Goal: Browse casually: Explore the website without a specific task or goal

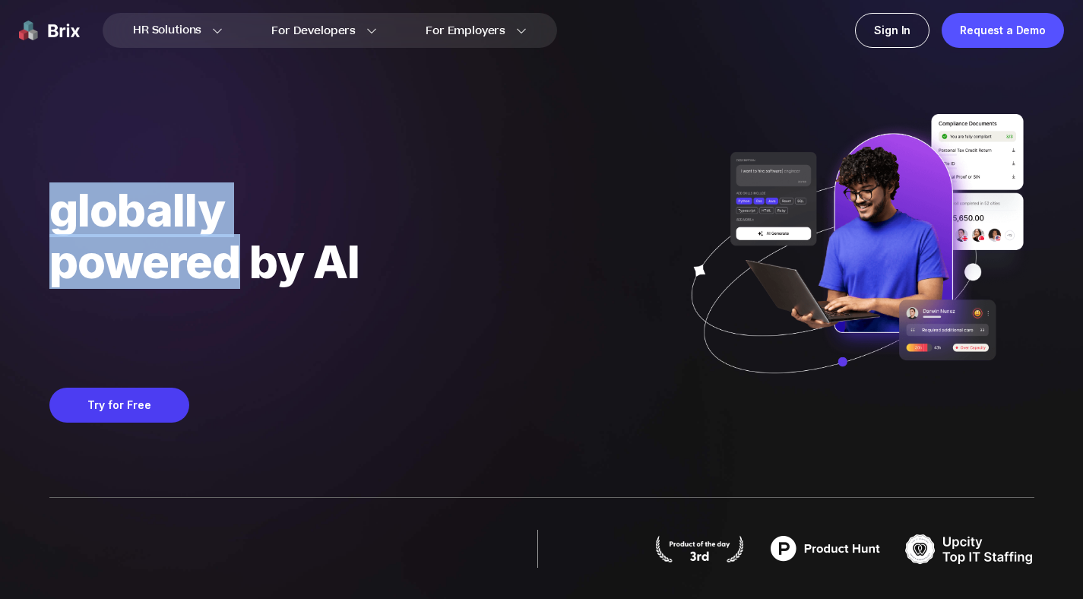
drag, startPoint x: 127, startPoint y: 171, endPoint x: 255, endPoint y: 244, distance: 147.1
click at [249, 242] on div "manage globally powered by AI Matching your talent needs with 100,000+ pre-vett…" at bounding box center [360, 243] width 623 height 228
click at [260, 246] on div "powered by AI" at bounding box center [360, 262] width 623 height 52
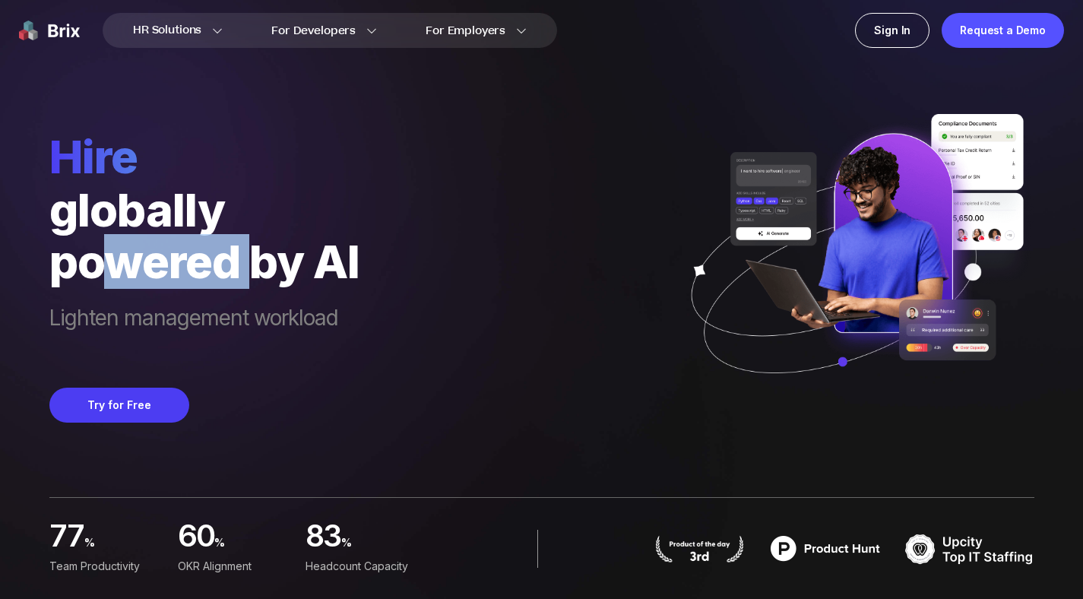
drag, startPoint x: 235, startPoint y: 264, endPoint x: 71, endPoint y: 252, distance: 164.6
click at [98, 250] on div "powered by AI" at bounding box center [204, 262] width 310 height 52
drag, startPoint x: 71, startPoint y: 252, endPoint x: 313, endPoint y: 278, distance: 243.9
click at [250, 281] on div "powered by AI" at bounding box center [204, 262] width 310 height 52
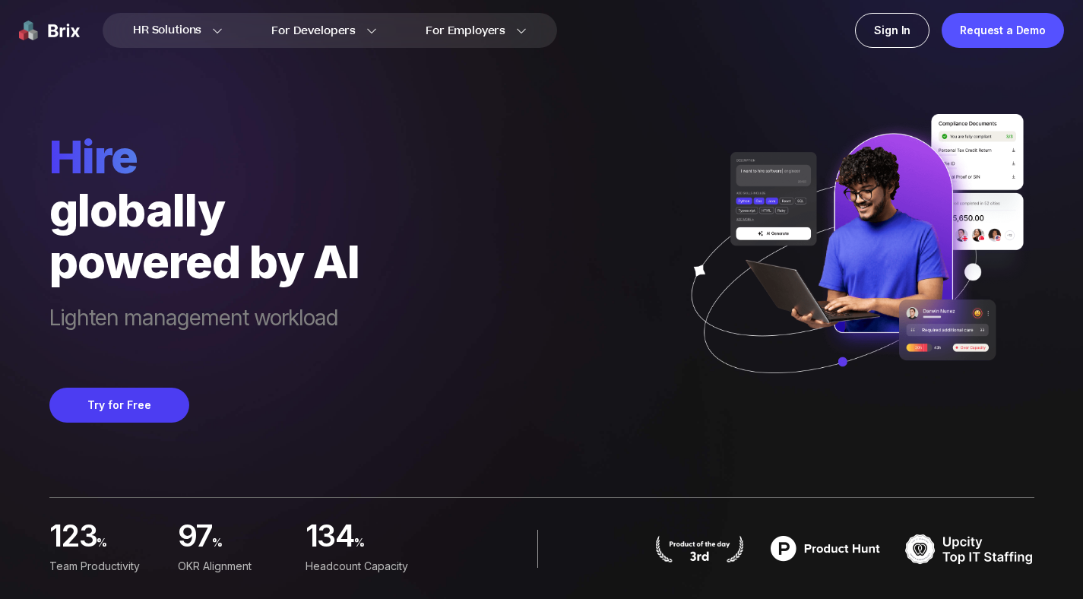
click at [319, 278] on div "powered by AI" at bounding box center [204, 262] width 310 height 52
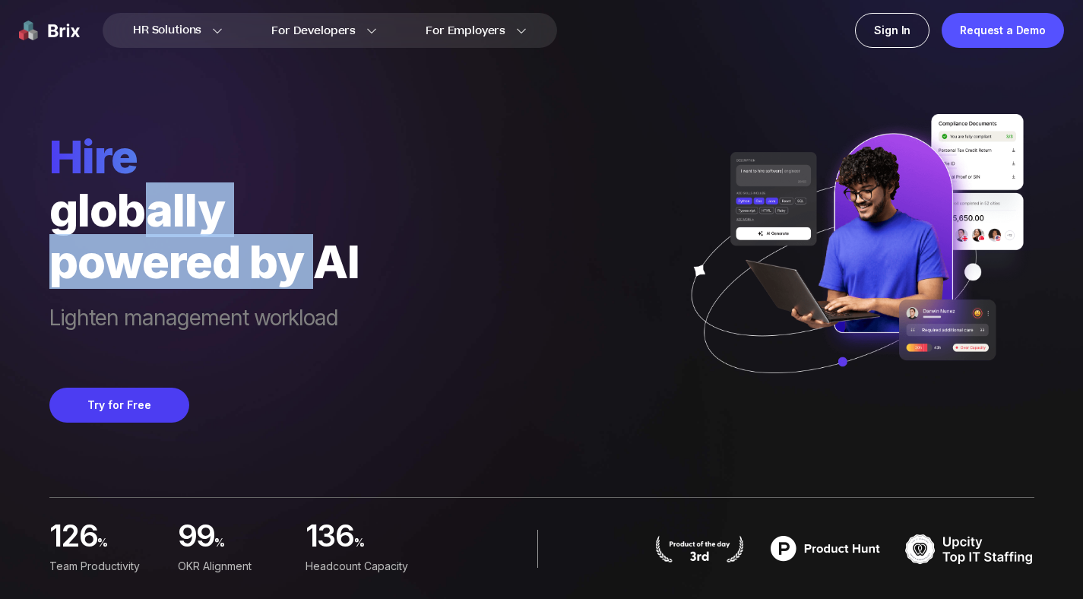
drag, startPoint x: 108, startPoint y: 201, endPoint x: 56, endPoint y: 174, distance: 58.1
click at [65, 181] on div "hire globally powered by AI Lighten management workload" at bounding box center [204, 243] width 310 height 228
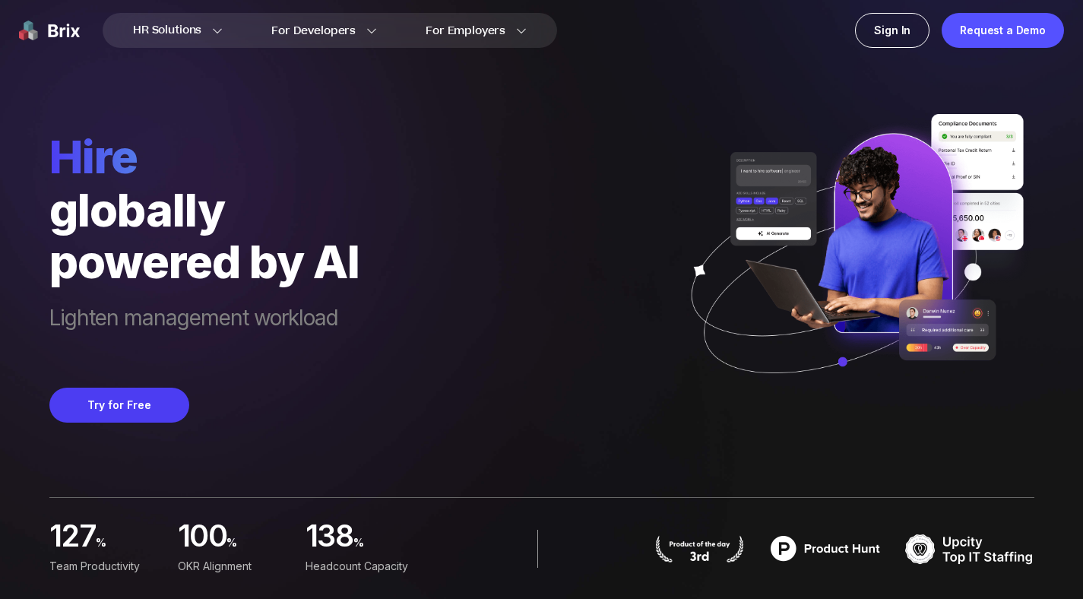
click at [430, 346] on div "hire globally powered by AI Lighten management workload Try for Free" at bounding box center [541, 211] width 985 height 423
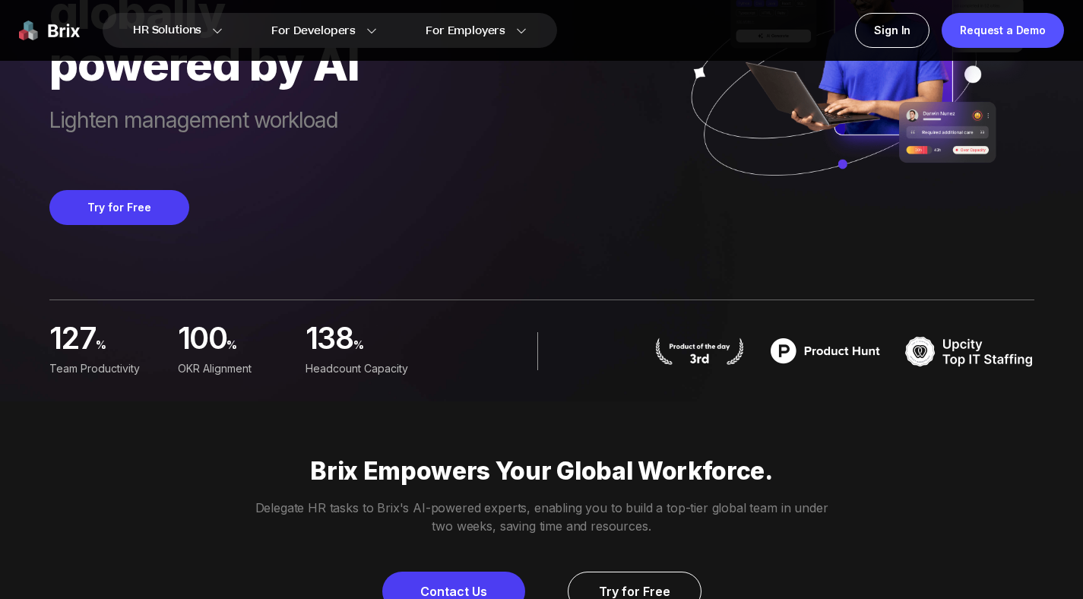
scroll to position [210, 0]
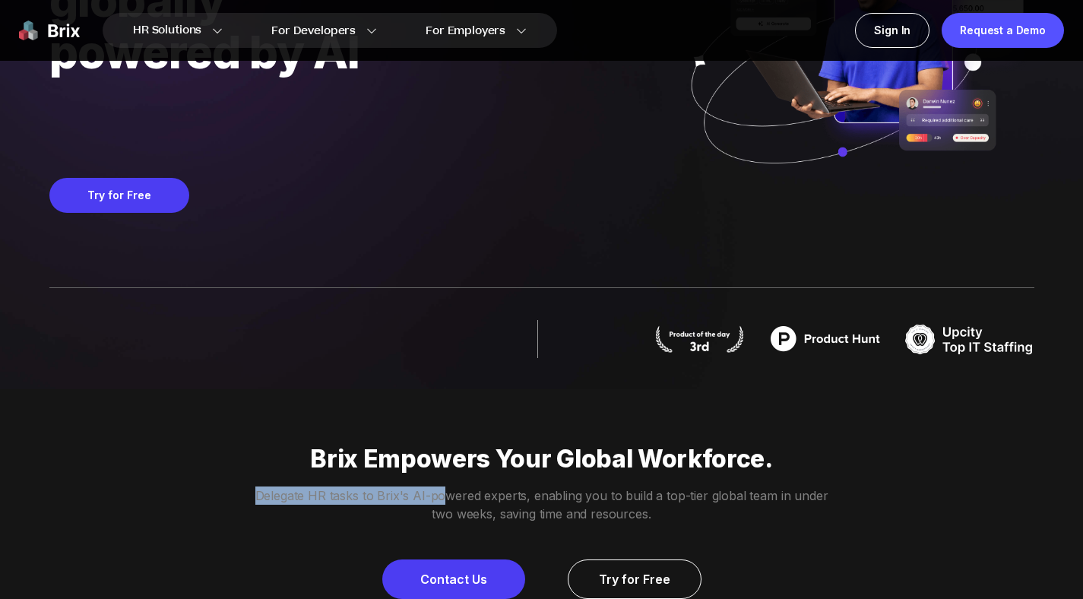
drag, startPoint x: 416, startPoint y: 496, endPoint x: 342, endPoint y: 475, distance: 76.8
click at [386, 489] on div "Brix Empowers Your Global Workforce. Delegate HR tasks to Brix's AI-powered exp…" at bounding box center [541, 521] width 1083 height 155
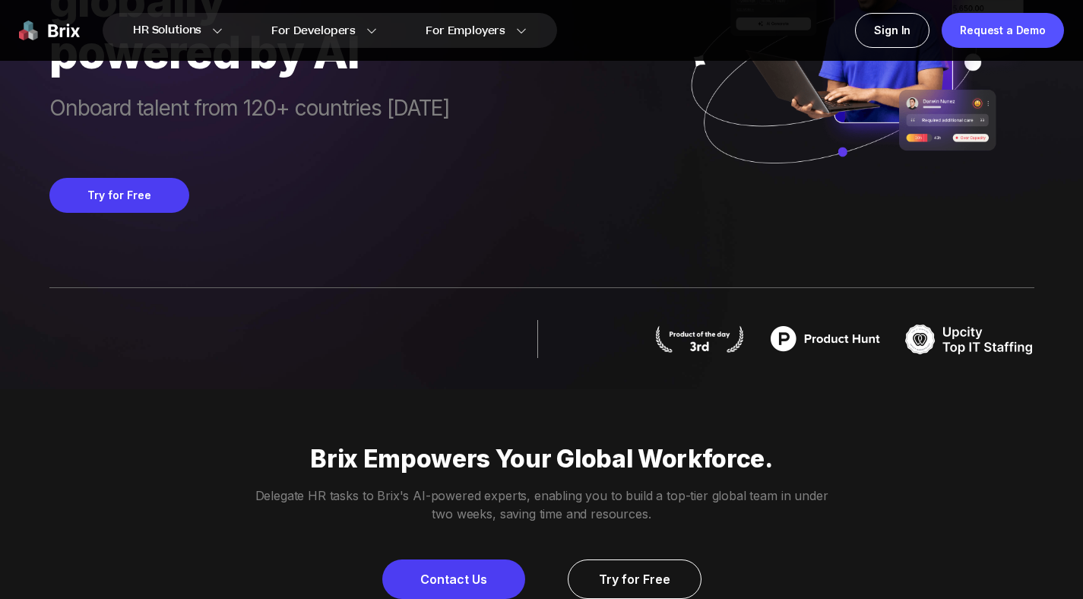
click at [331, 471] on p "Brix Empowers Your Global Workforce." at bounding box center [541, 459] width 1083 height 30
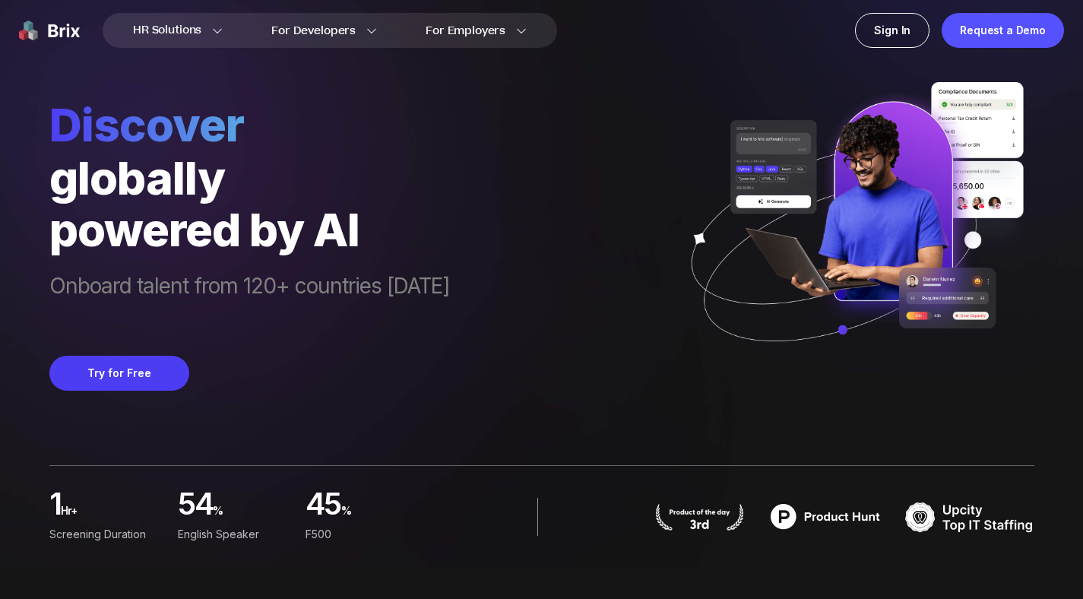
scroll to position [0, 0]
